Goal: Communication & Community: Answer question/provide support

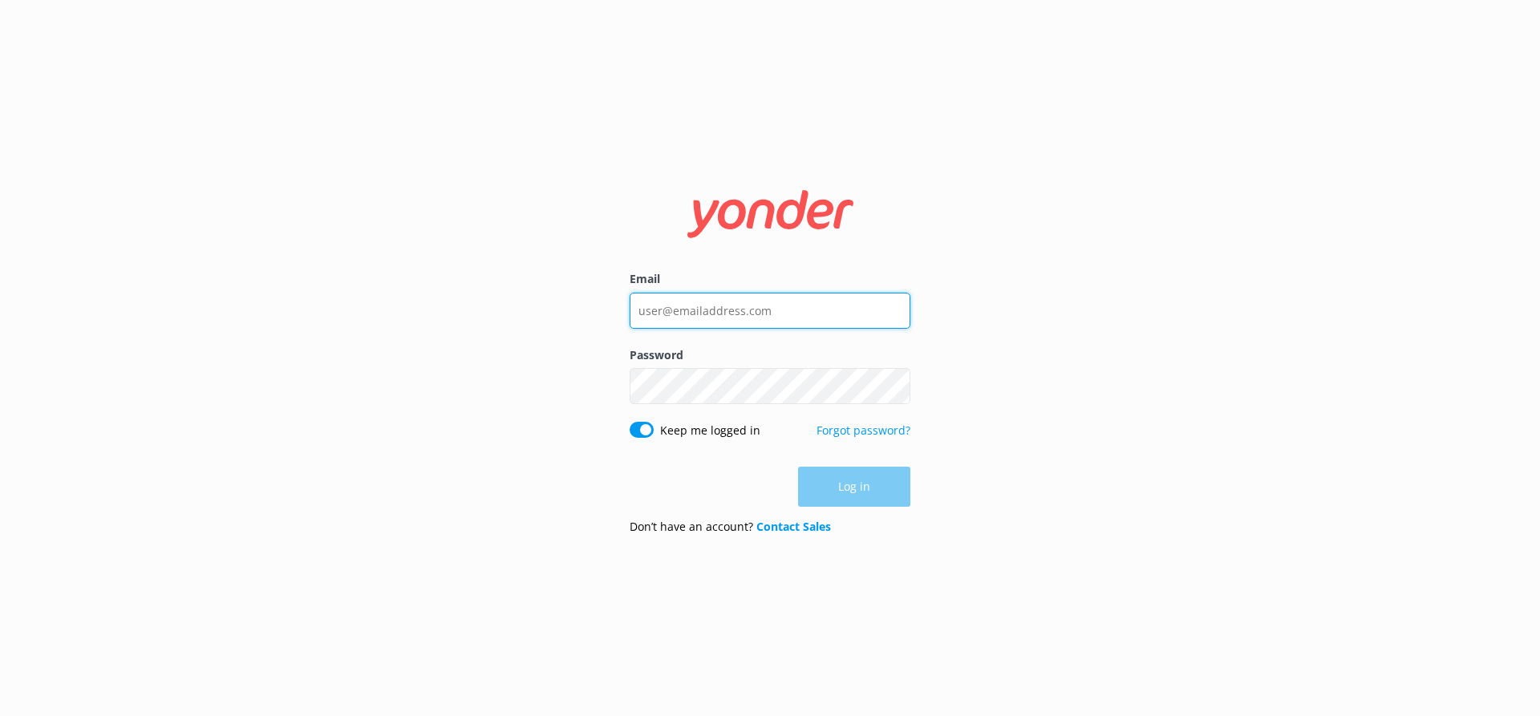
type input "[EMAIL_ADDRESS][DOMAIN_NAME]"
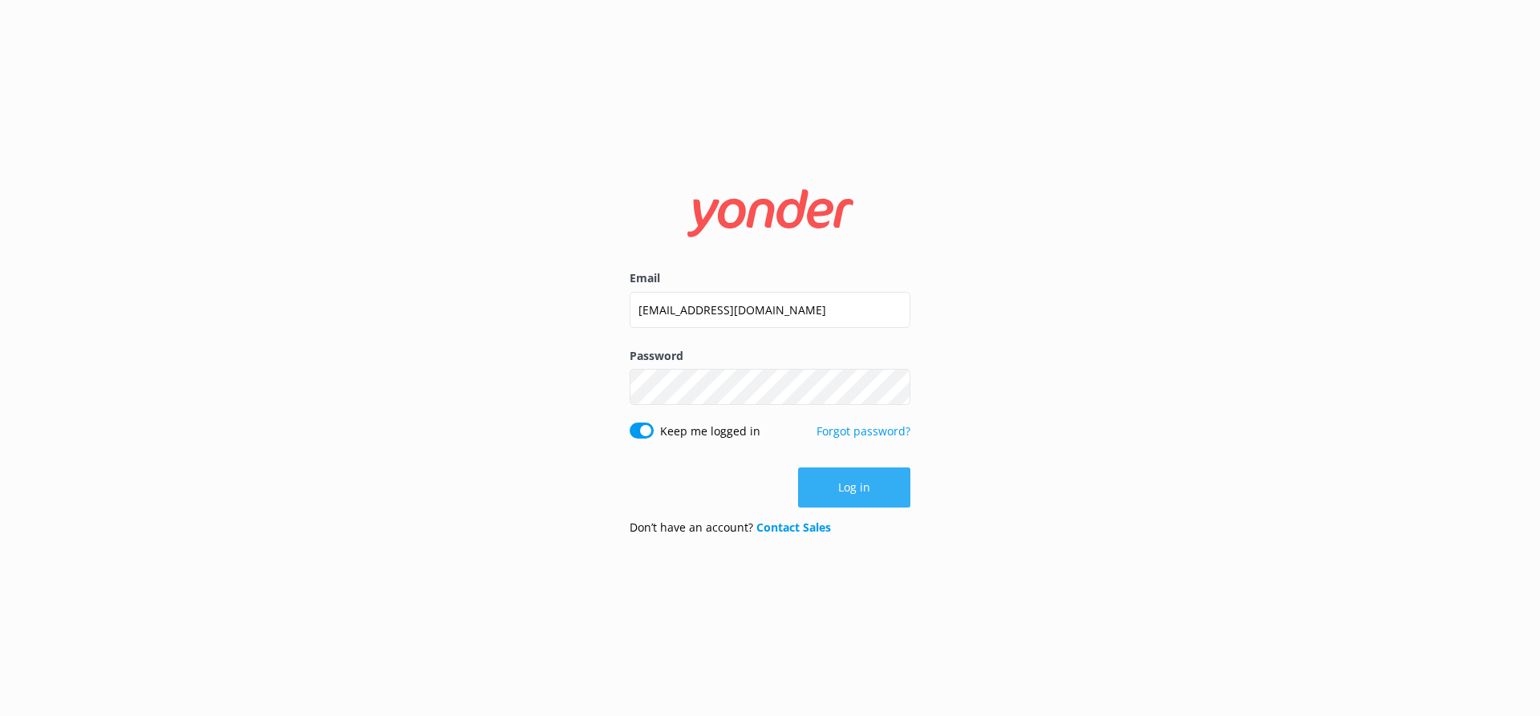
click at [851, 493] on button "Log in" at bounding box center [854, 488] width 112 height 40
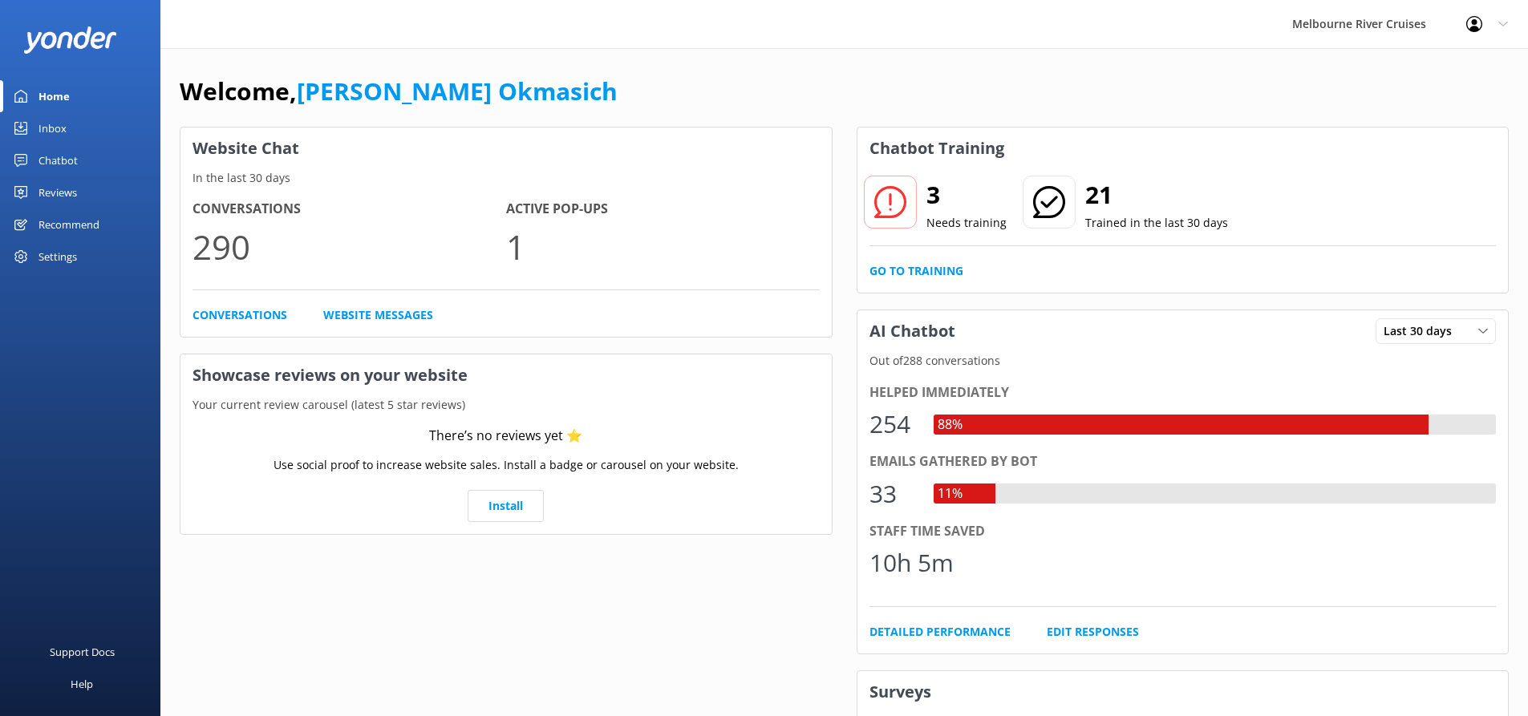
click at [83, 128] on link "Inbox" at bounding box center [80, 128] width 160 height 32
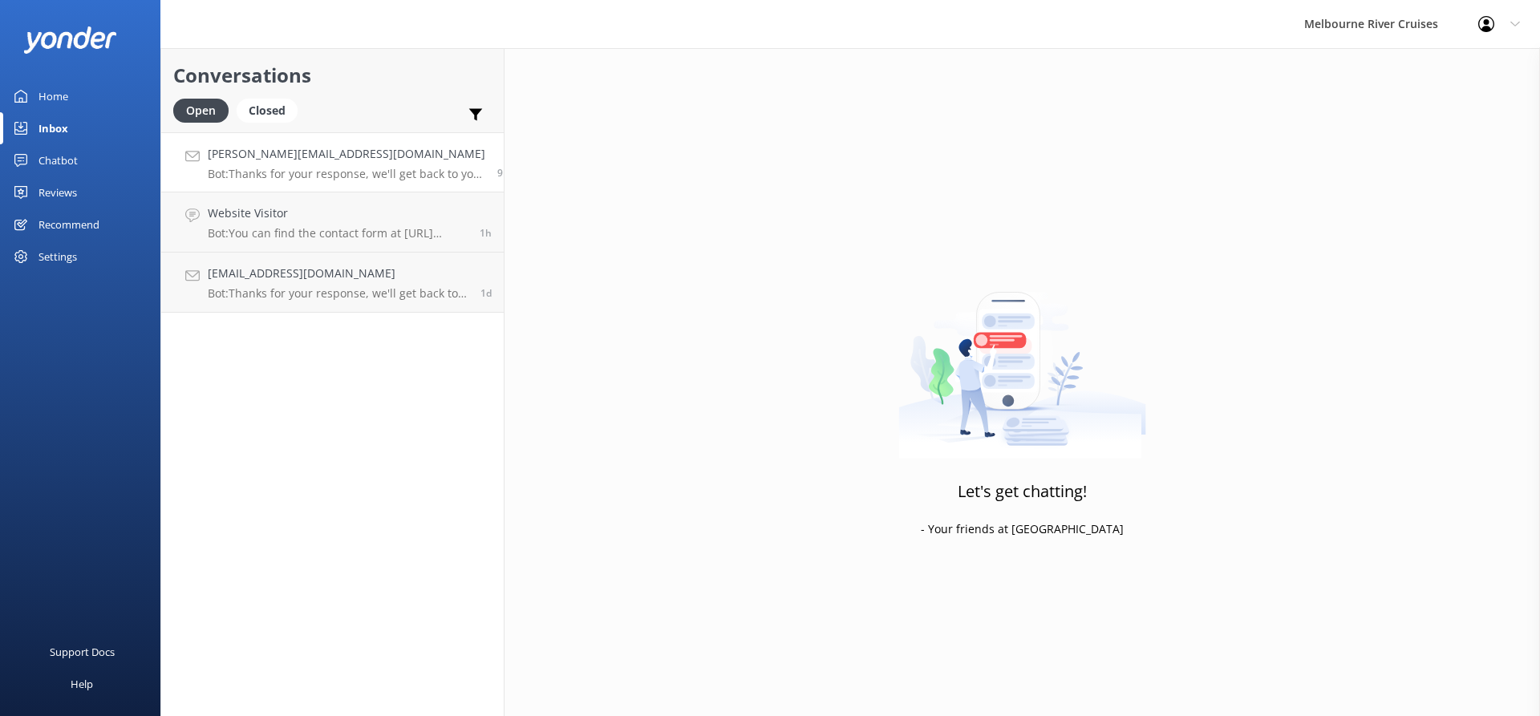
click at [367, 167] on p "Bot: Thanks for your response, we'll get back to you as soon as we can during o…" at bounding box center [347, 174] width 278 height 14
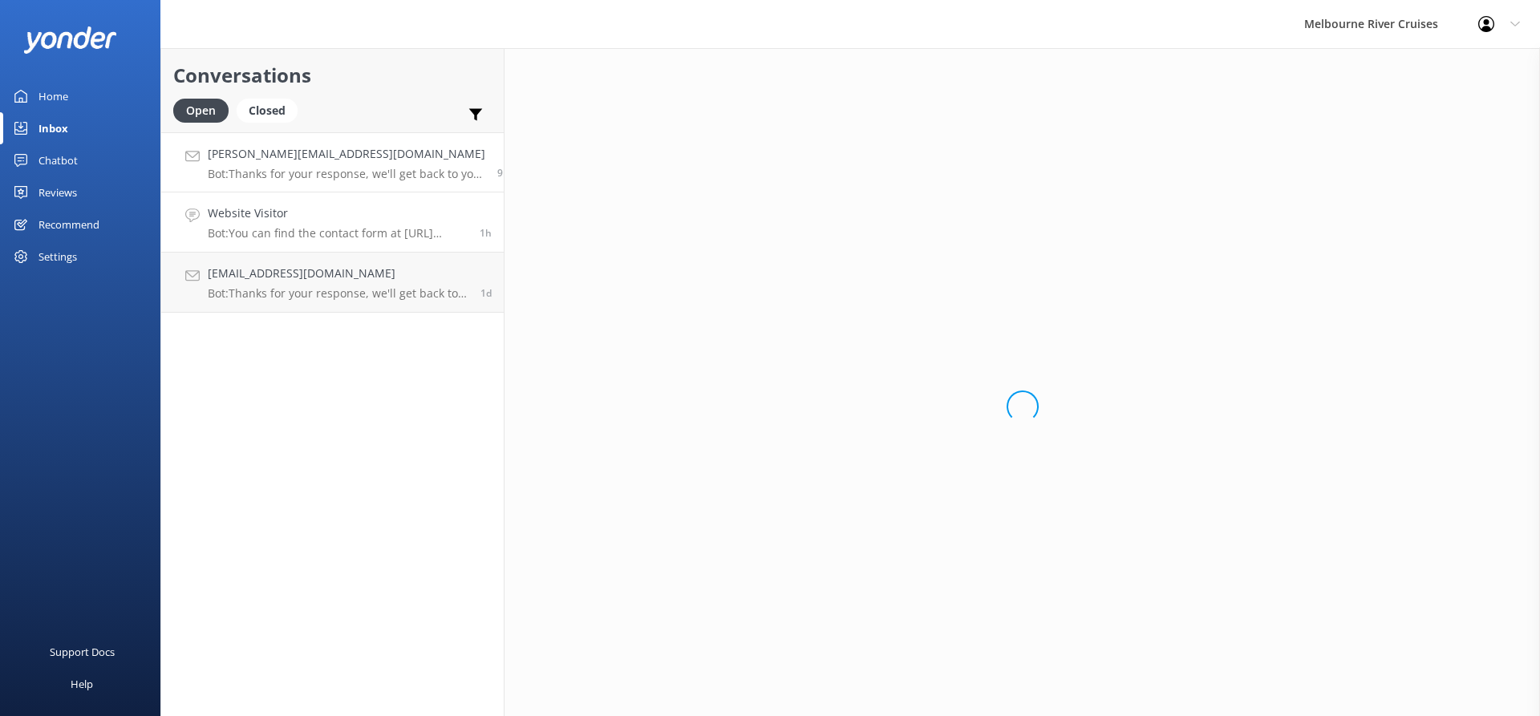
click at [372, 222] on h4 "Website Visitor" at bounding box center [338, 214] width 260 height 18
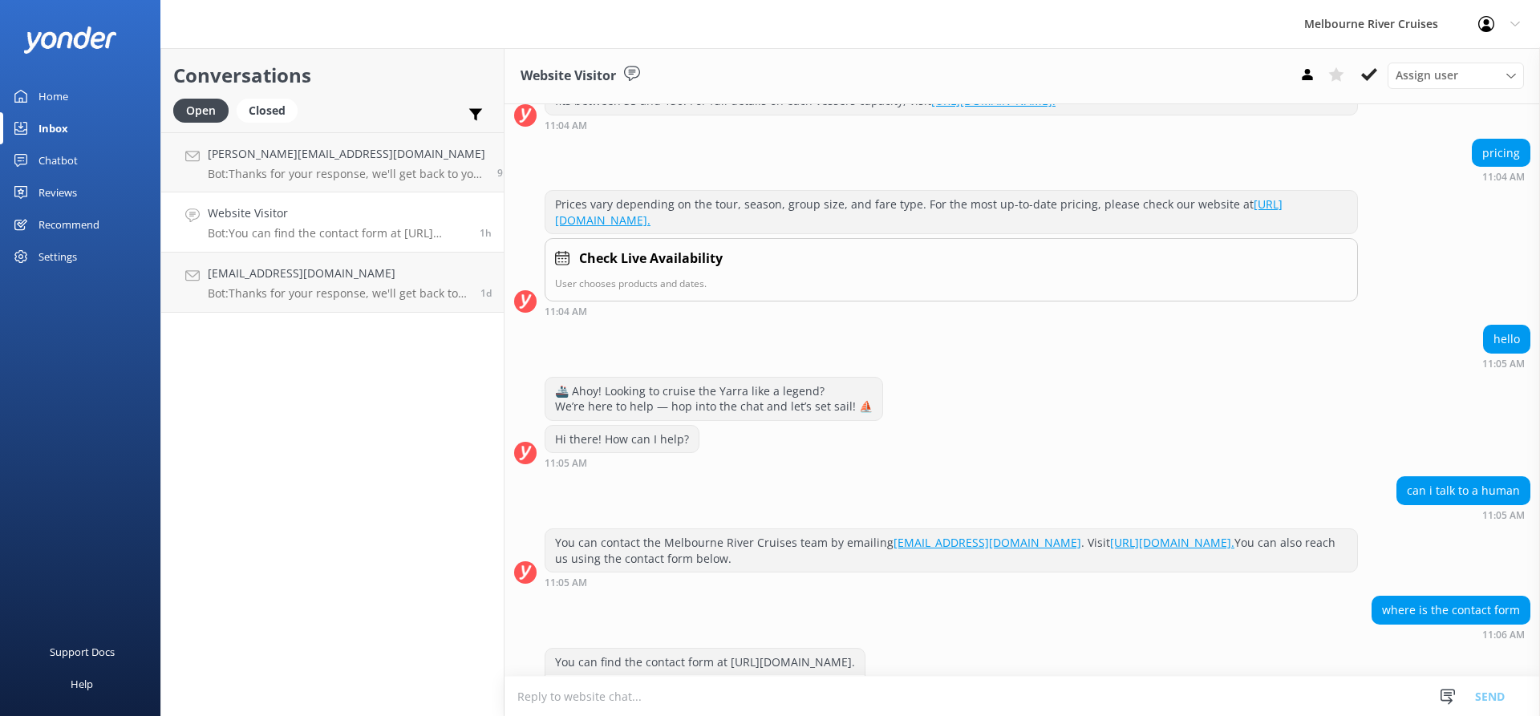
scroll to position [572, 0]
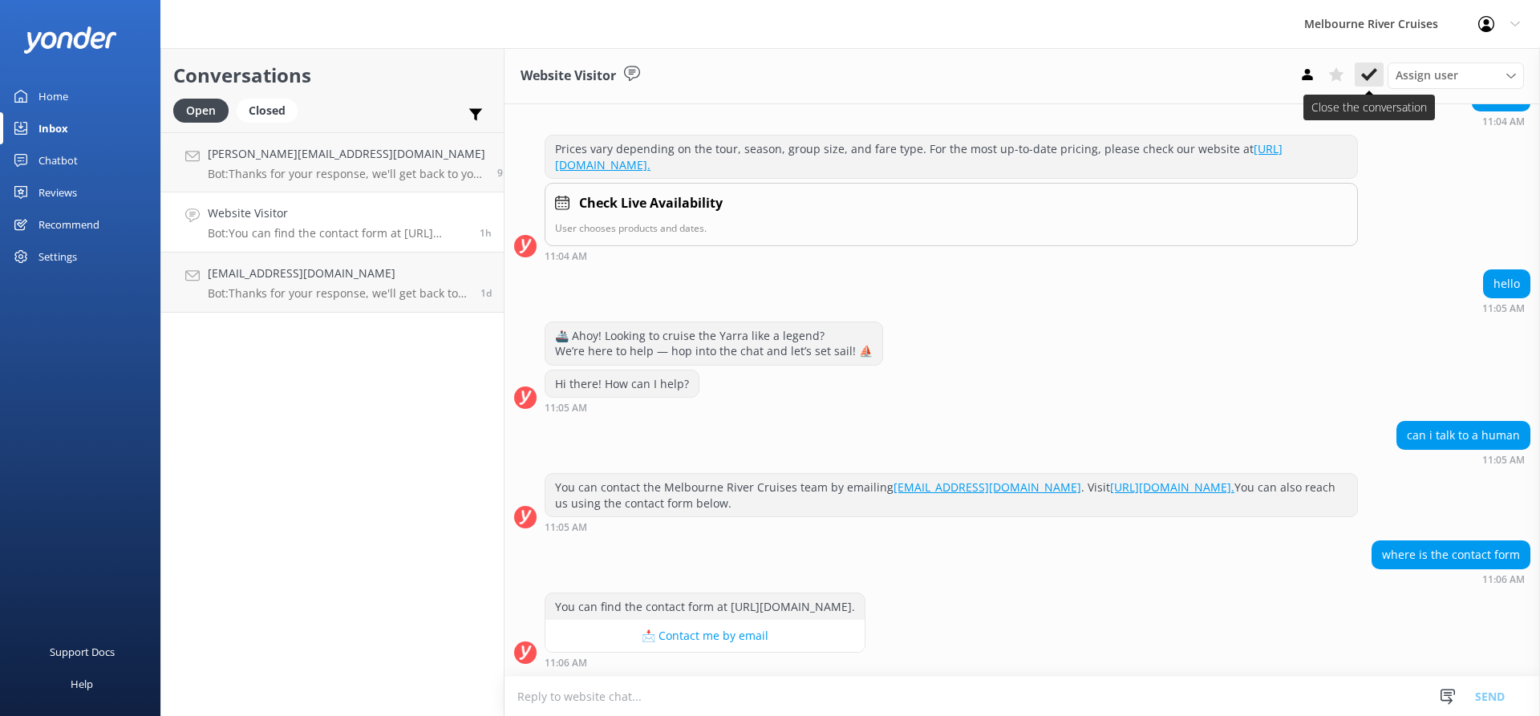
click at [1373, 77] on icon at bounding box center [1370, 75] width 16 height 16
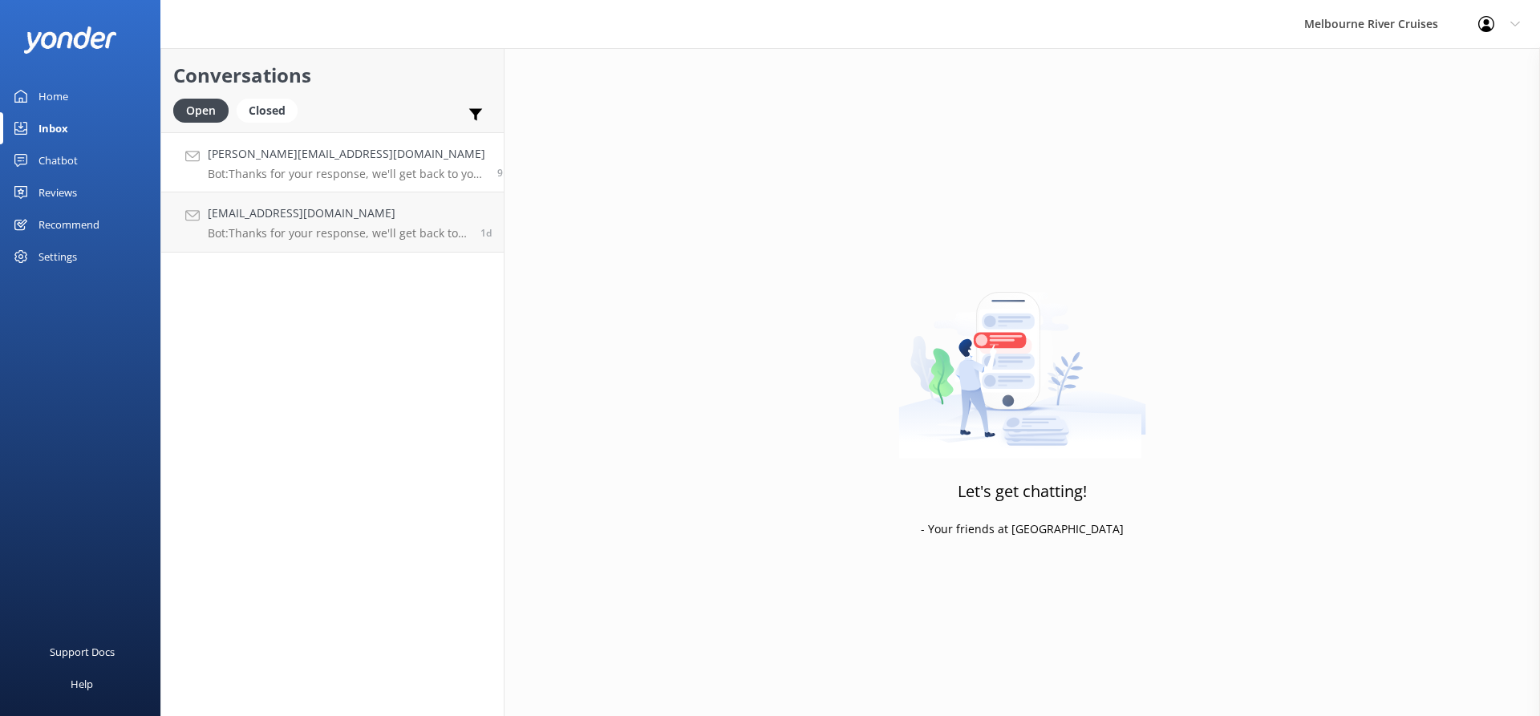
click at [306, 169] on p "Bot: Thanks for your response, we'll get back to you as soon as we can during o…" at bounding box center [347, 174] width 278 height 14
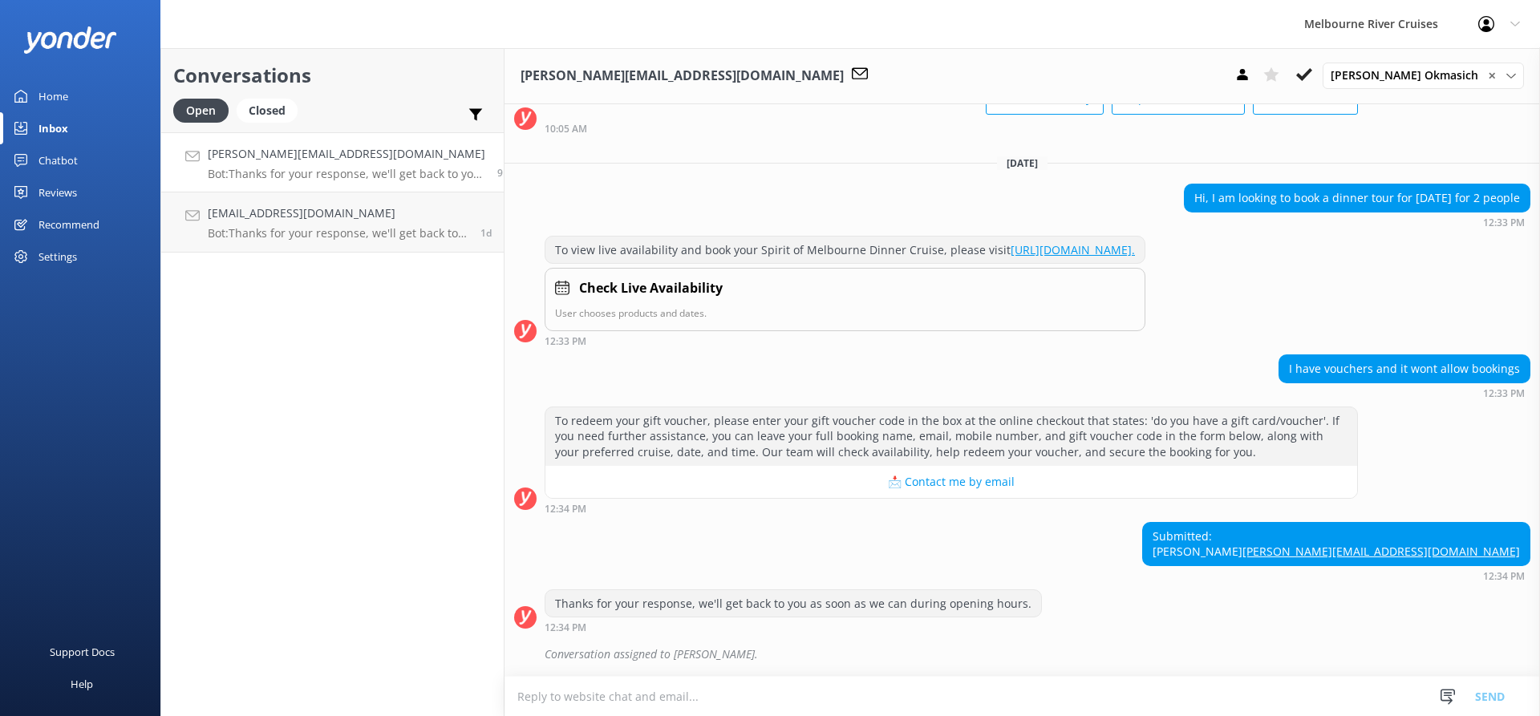
scroll to position [170, 0]
click at [1313, 79] on icon at bounding box center [1305, 75] width 16 height 16
